Goal: Task Accomplishment & Management: Manage account settings

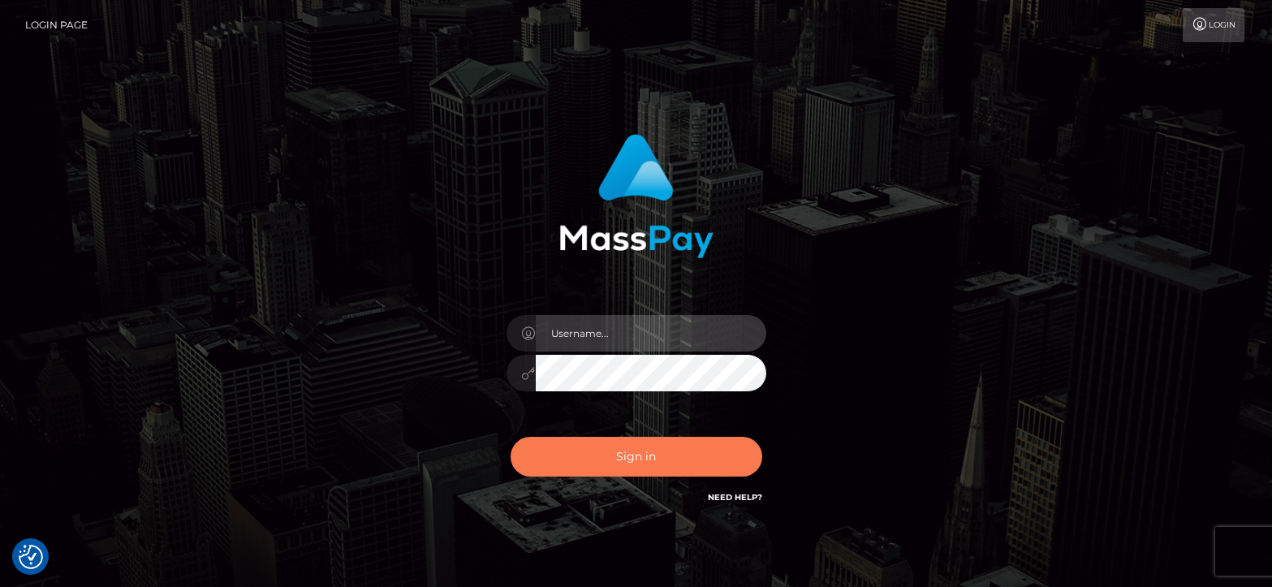
type input "greg.great"
click at [620, 451] on button "Sign in" at bounding box center [637, 457] width 252 height 40
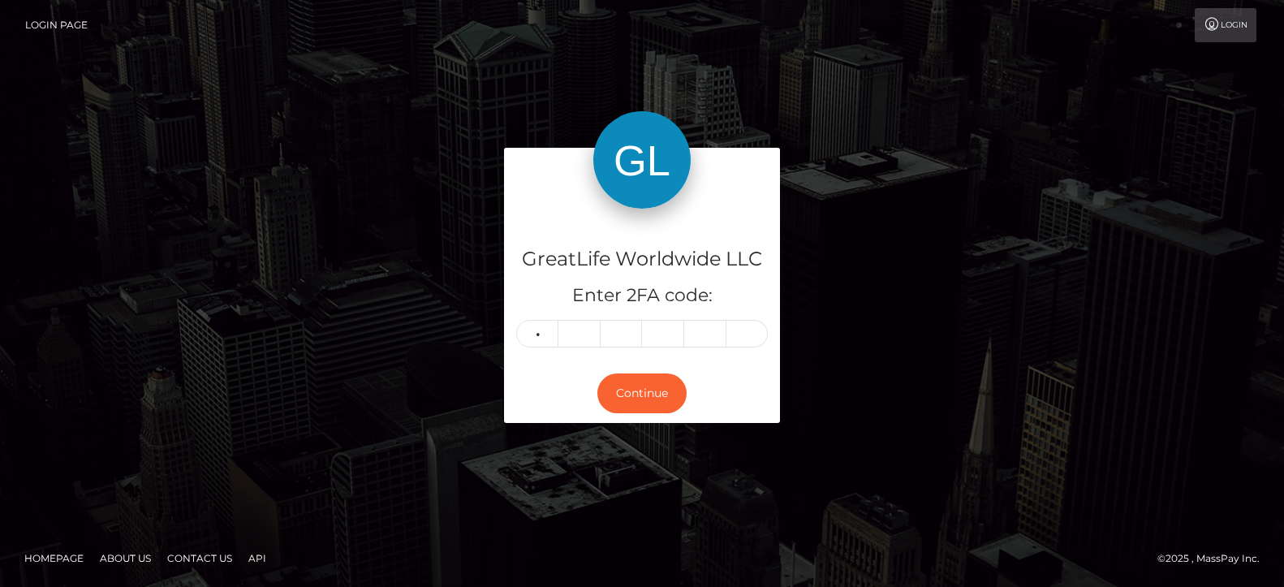
type input "5"
type input "3"
type input "1"
type input "8"
type input "6"
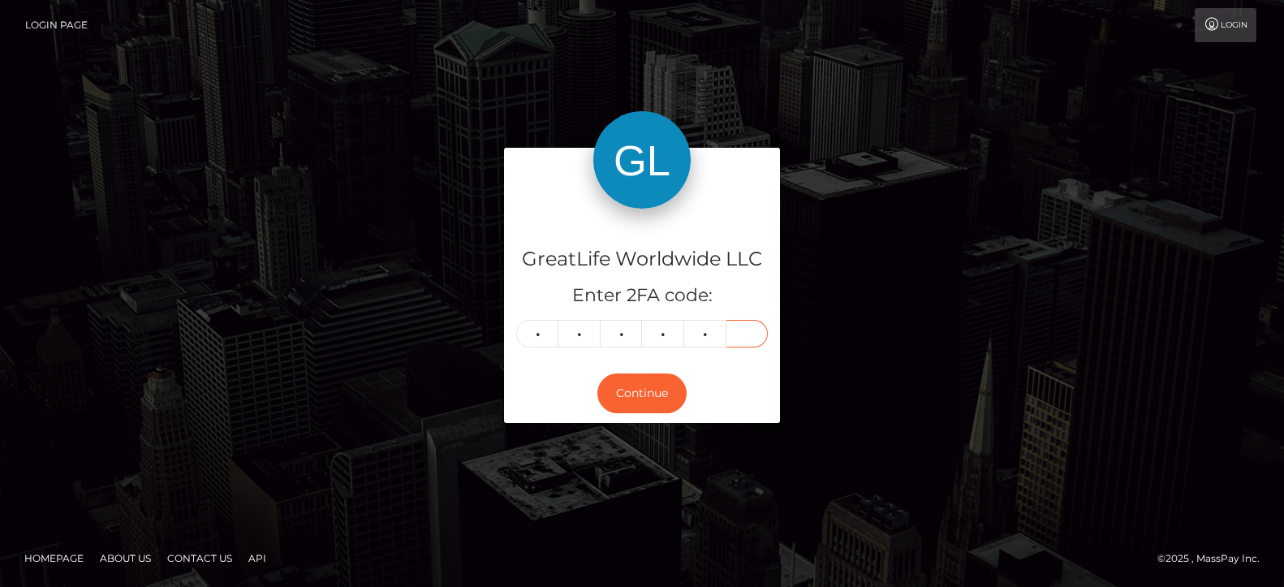
type input "6"
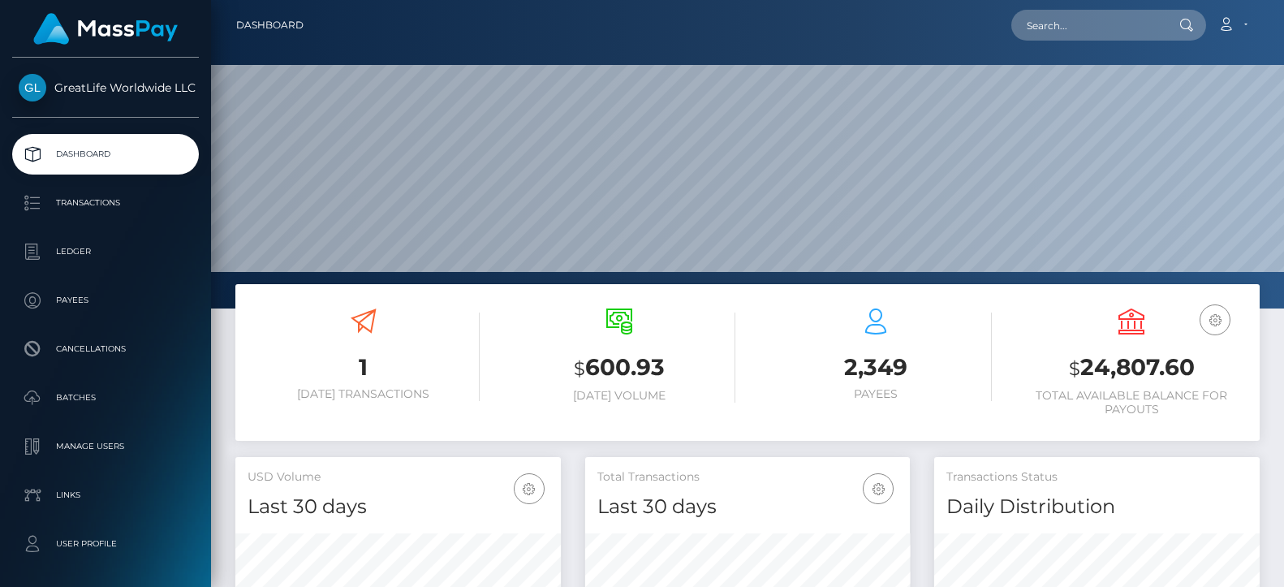
scroll to position [288, 325]
click at [1246, 24] on link "Account" at bounding box center [1233, 25] width 48 height 34
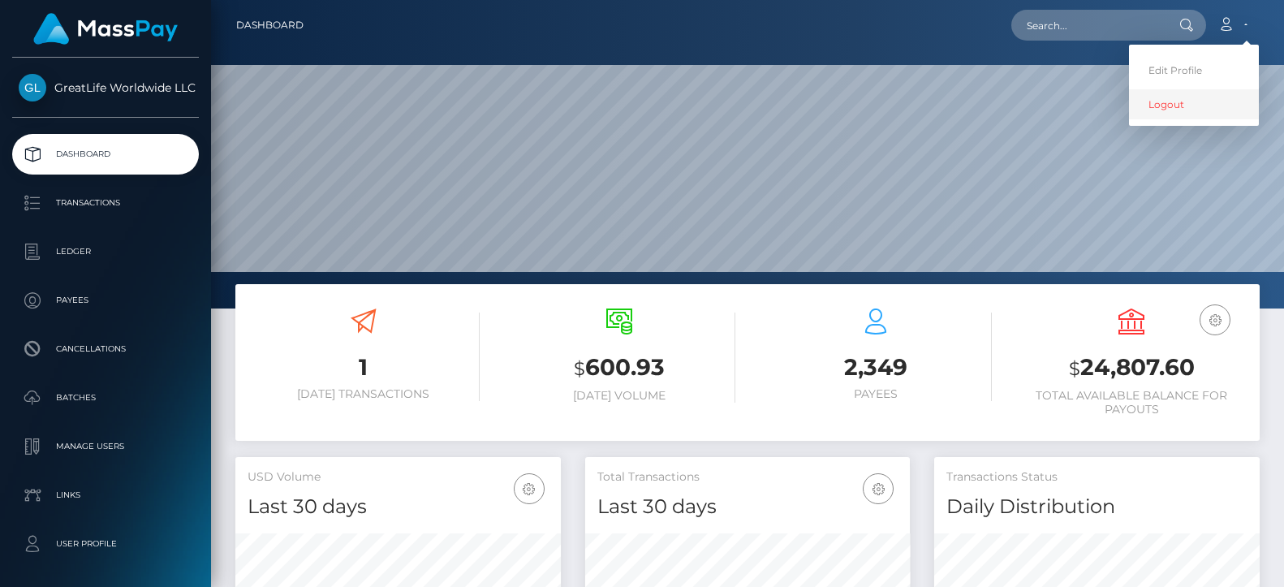
click at [1161, 107] on link "Logout" at bounding box center [1194, 104] width 130 height 30
